Goal: Task Accomplishment & Management: Use online tool/utility

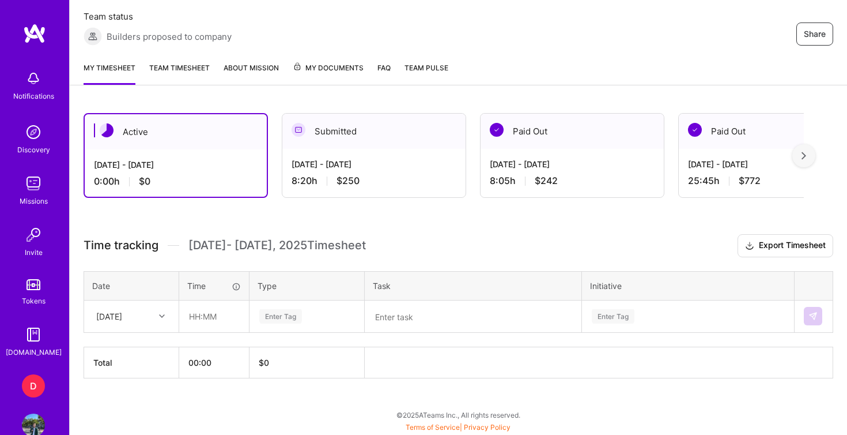
scroll to position [212, 0]
click at [196, 318] on input "text" at bounding box center [214, 316] width 69 height 31
type input "04:30"
click at [299, 316] on div "Enter Tag" at bounding box center [280, 316] width 43 height 18
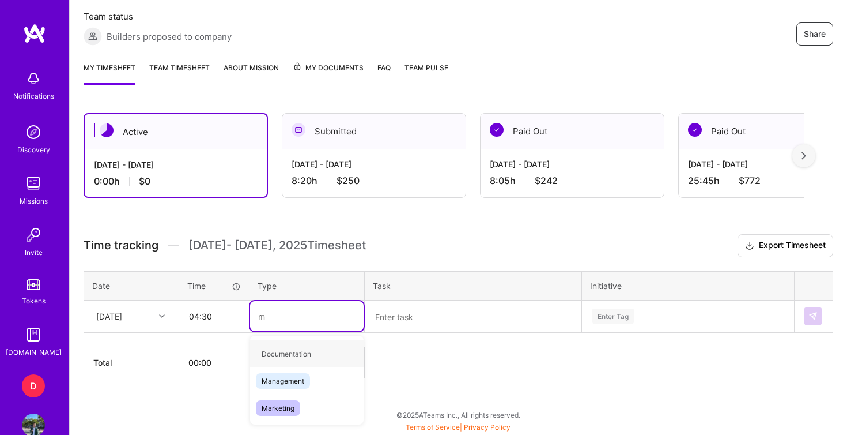
type input "ma"
click at [299, 350] on span "Management" at bounding box center [283, 354] width 54 height 16
click at [719, 312] on div "Enter Tag" at bounding box center [688, 316] width 211 height 30
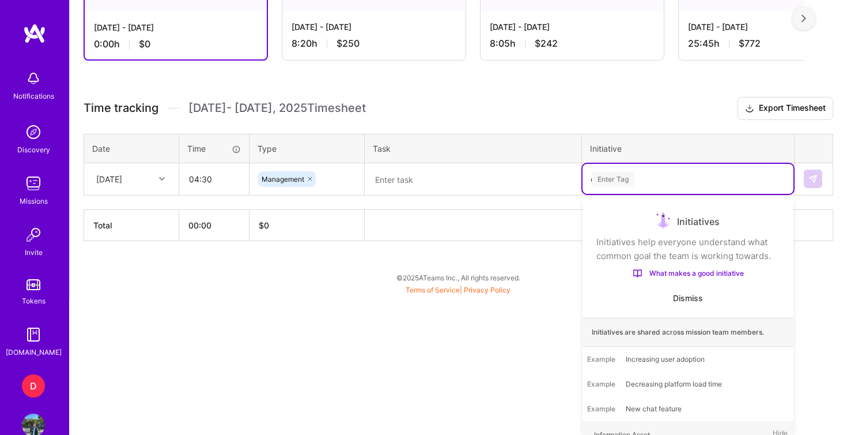
scroll to position [0, 0]
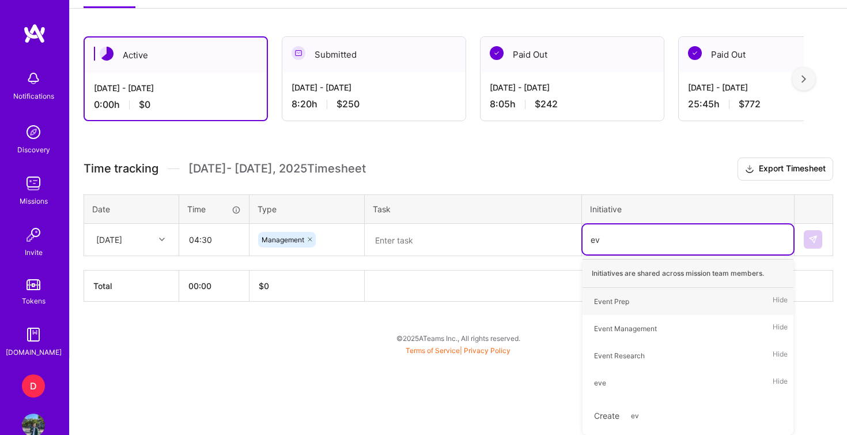
type input "eve"
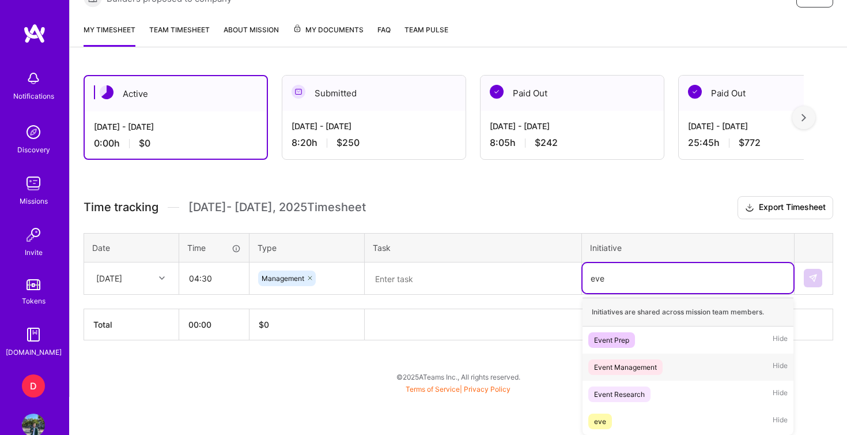
click at [642, 365] on div "Event Management" at bounding box center [625, 367] width 63 height 12
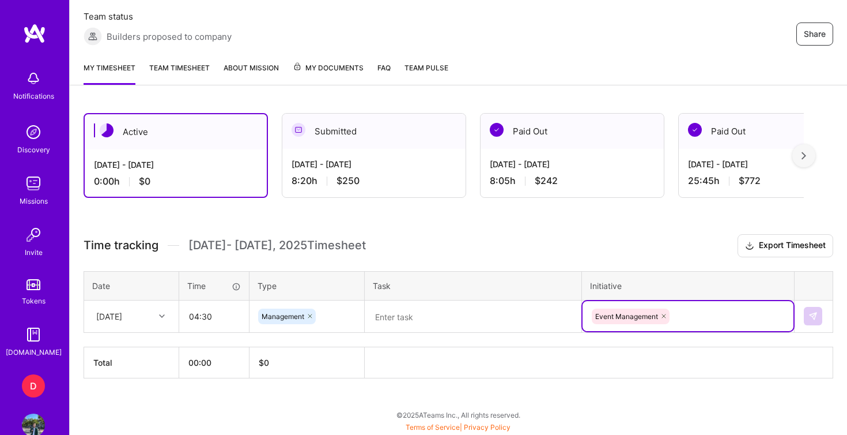
scroll to position [212, 0]
click at [497, 315] on textarea at bounding box center [473, 316] width 214 height 30
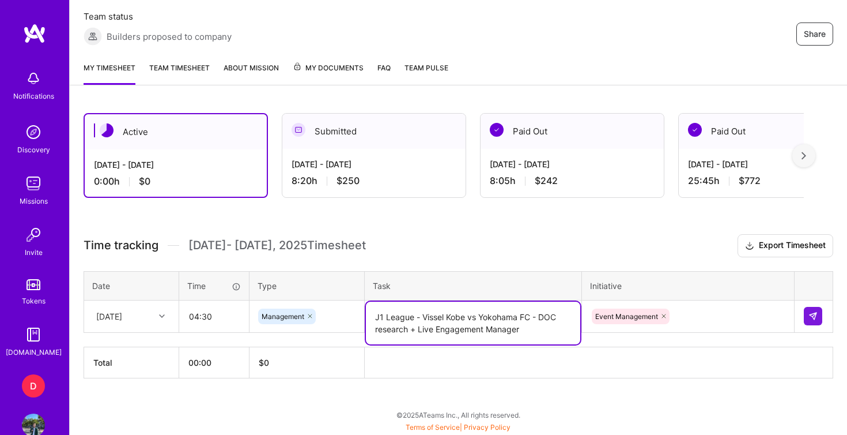
click at [559, 317] on textarea "J1 League - Vissel Kobe vs Yokohama FC - DOC research + Live Engagement Manager" at bounding box center [473, 322] width 214 height 43
type textarea "J1 League - Vissel Kobe vs Yokohama FC - Doc research + Live Engagement Manager"
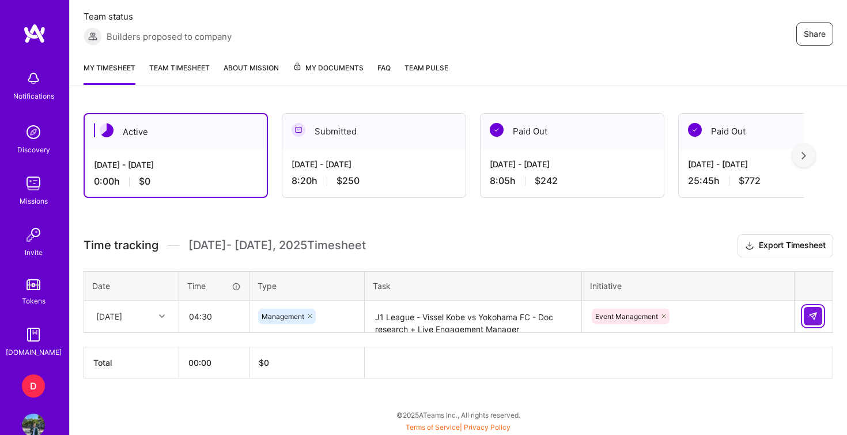
click at [809, 318] on img at bounding box center [813, 315] width 9 height 9
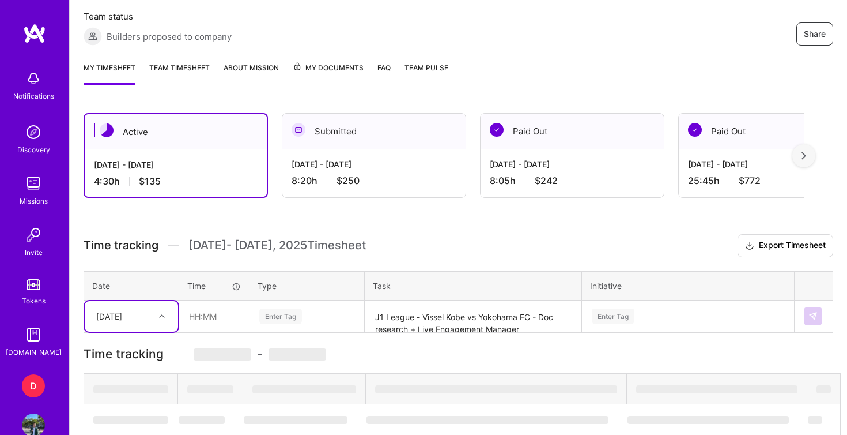
click at [403, 172] on div "[DATE] - [DATE] 8:20 h $250" at bounding box center [373, 172] width 183 height 47
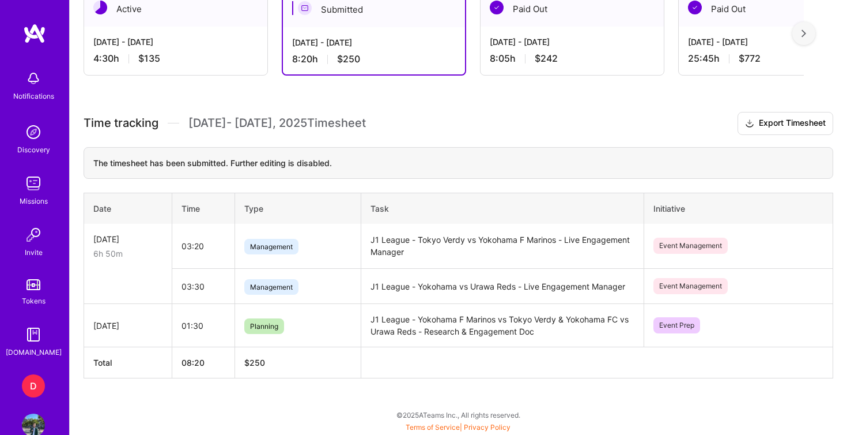
scroll to position [334, 0]
drag, startPoint x: 534, startPoint y: 333, endPoint x: 422, endPoint y: 334, distance: 111.8
click at [422, 334] on td "J1 League - Yokohama F Marinos vs Tokyo Verdy & Yokohama FC vs Urawa Reds - Res…" at bounding box center [503, 325] width 284 height 43
copy td "Research & Engagement Doc"
click at [212, 33] on div "[DATE] - [DATE] 4:30 h $135" at bounding box center [175, 50] width 183 height 47
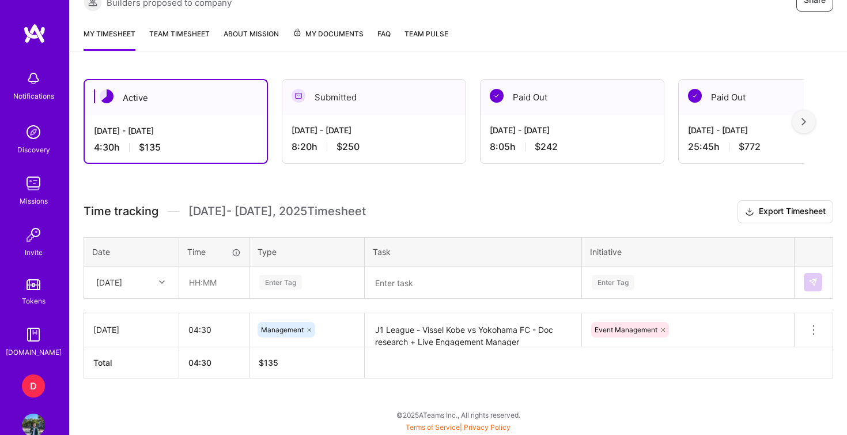
scroll to position [246, 0]
click at [690, 330] on div "Event Management" at bounding box center [688, 330] width 212 height 30
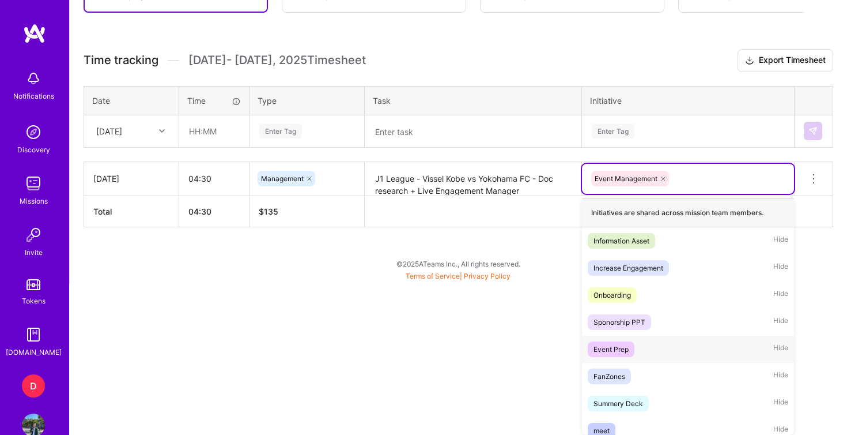
click at [655, 346] on div "Event Prep Hide" at bounding box center [688, 348] width 212 height 27
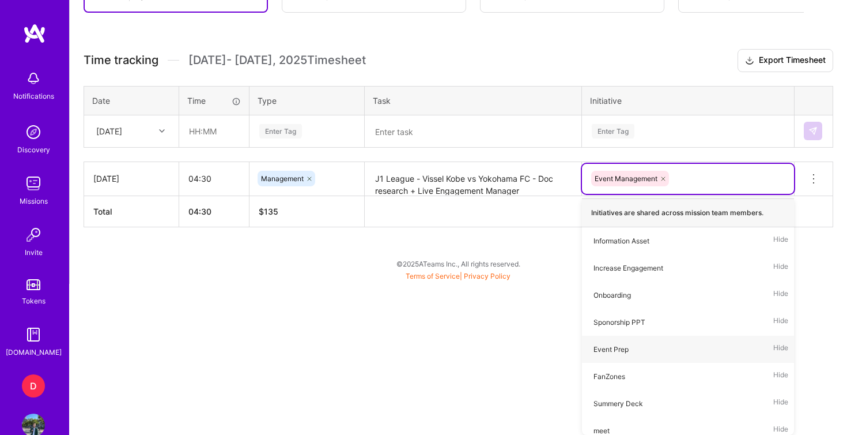
scroll to position [246, 0]
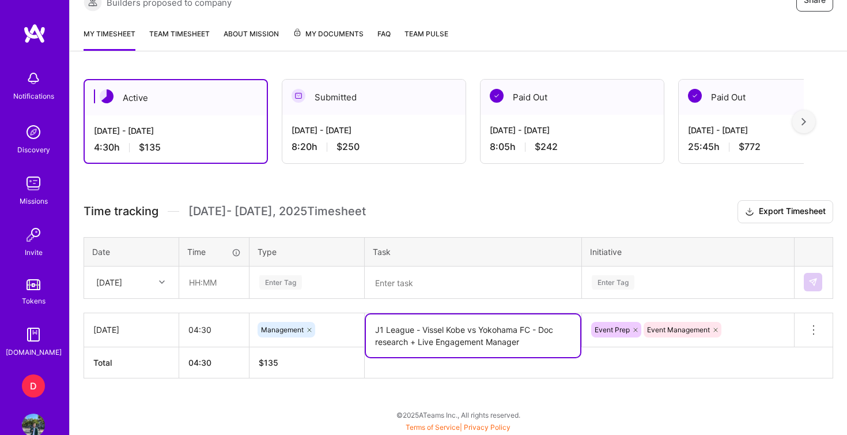
click at [473, 328] on textarea "J1 League - Vissel Kobe vs Yokohama FC - Doc research + Live Engagement Manager" at bounding box center [473, 335] width 214 height 43
drag, startPoint x: 541, startPoint y: 329, endPoint x: 409, endPoint y: 342, distance: 132.0
click at [409, 342] on textarea "J1 League - Vissel Kobe vs Yokohama FC - Doc research + Live Engagement Manager" at bounding box center [473, 335] width 214 height 43
paste textarea "Research & Engagement Doc"
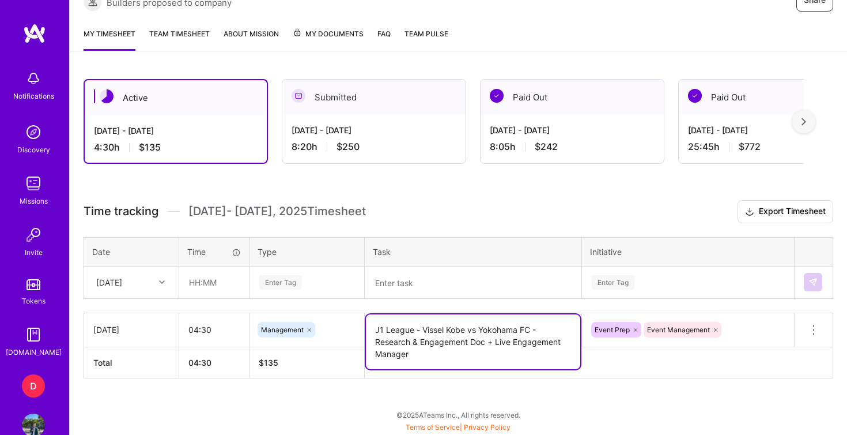
click at [375, 342] on textarea "J1 League - Vissel Kobe vs Yokohama FC - Research & Engagement Doc + Live Engag…" at bounding box center [473, 341] width 214 height 55
click at [726, 304] on div "Time tracking [DATE] - [DATE] Timesheet Export Timesheet Date Time Type Task In…" at bounding box center [459, 289] width 750 height 178
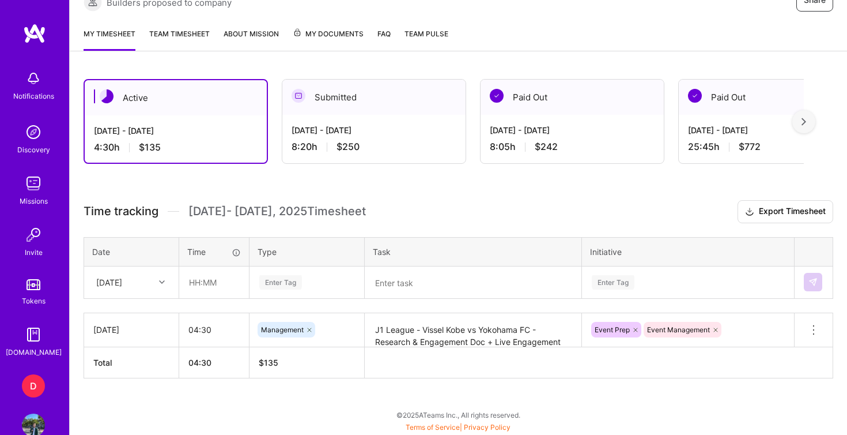
click at [496, 326] on textarea "J1 League - Vissel Kobe vs Yokohama FC - Research & Engagement Doc + Live Engag…" at bounding box center [473, 330] width 214 height 32
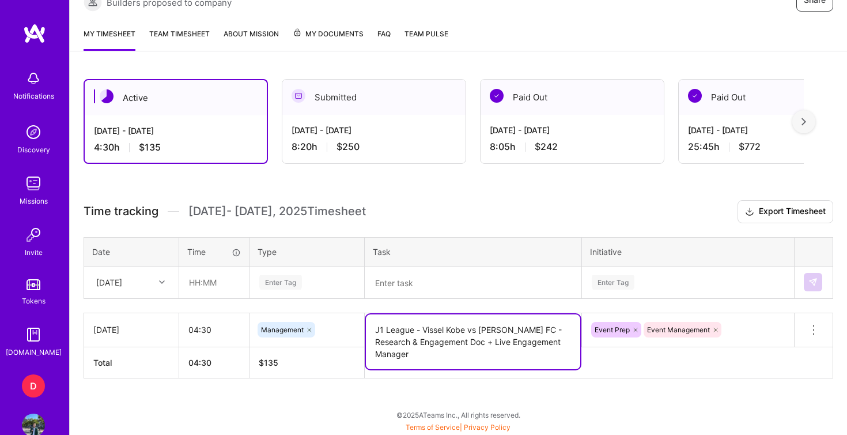
type textarea "J1 League - Vissel Kobe vs Yokohama FC - Research & Engagement Doc + Live Engag…"
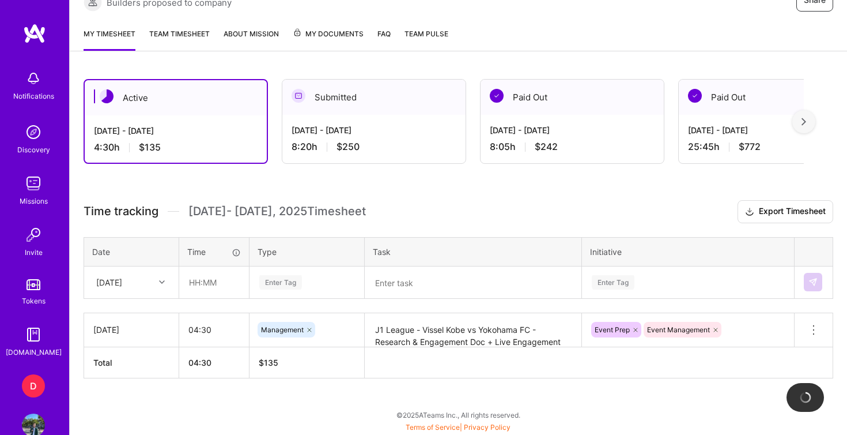
click at [471, 201] on h3 "Time tracking [DATE] - [DATE] Timesheet Export Timesheet" at bounding box center [459, 211] width 750 height 23
click at [201, 33] on link "Team timesheet" at bounding box center [179, 39] width 61 height 23
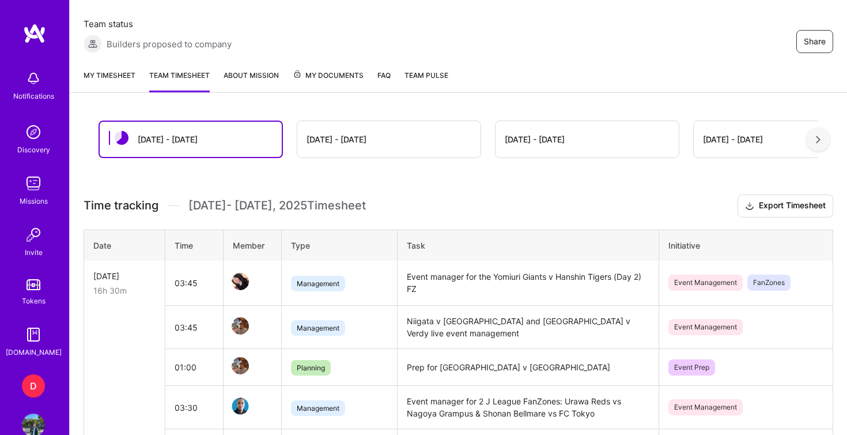
scroll to position [197, 0]
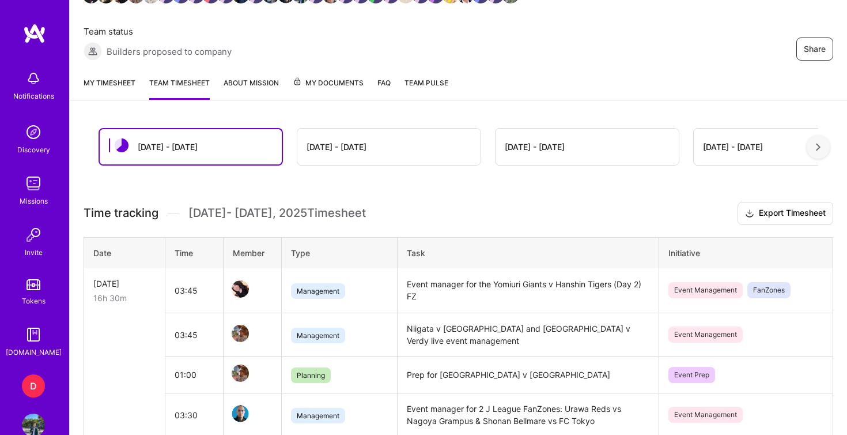
click at [116, 77] on link "My timesheet" at bounding box center [110, 88] width 52 height 23
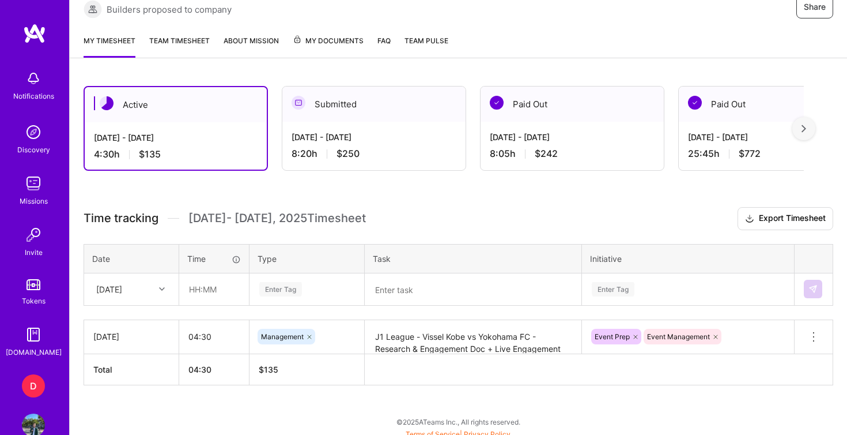
scroll to position [240, 0]
